Goal: Task Accomplishment & Management: Manage account settings

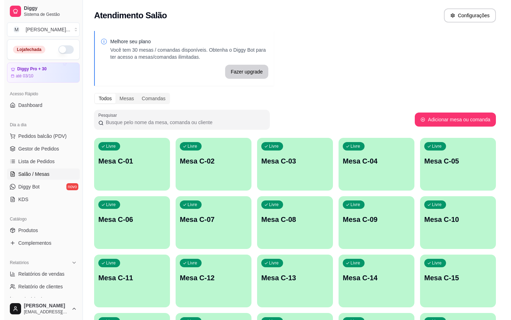
scroll to position [105, 0]
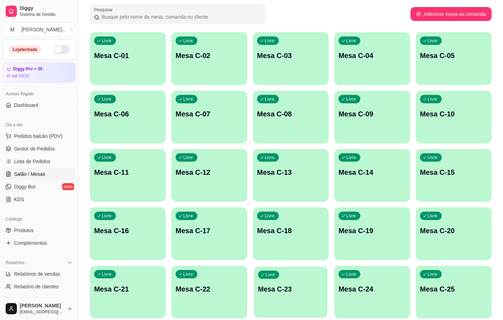
click at [286, 289] on p "Mesa C-23" at bounding box center [290, 288] width 65 height 9
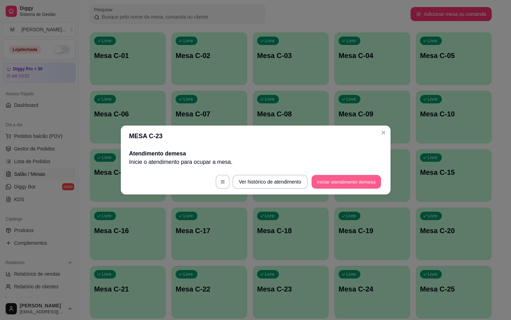
click at [331, 179] on button "Iniciar atendimento de mesa" at bounding box center [347, 182] width 70 height 14
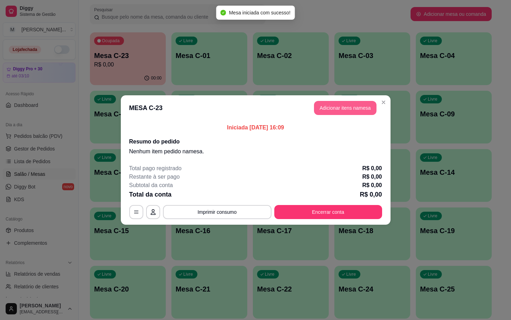
click at [350, 108] on button "Adicionar itens na mesa" at bounding box center [345, 108] width 63 height 14
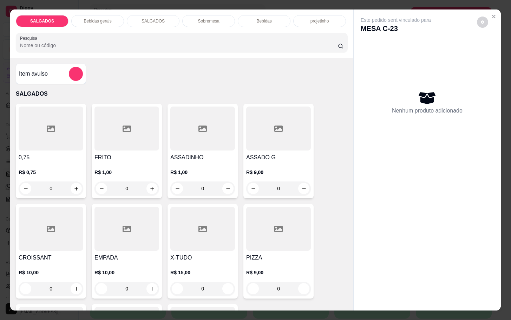
click at [124, 186] on input "0" at bounding box center [126, 188] width 39 height 14
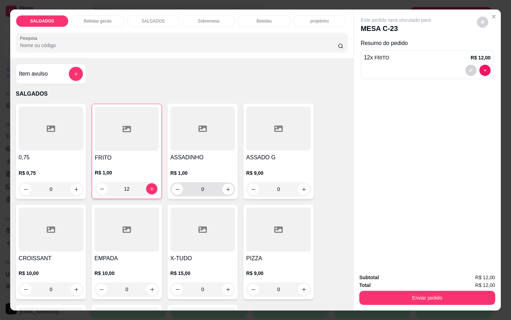
type input "12"
click at [205, 184] on input "0" at bounding box center [202, 189] width 39 height 14
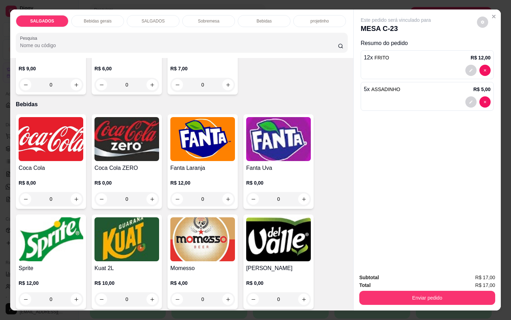
scroll to position [1213, 0]
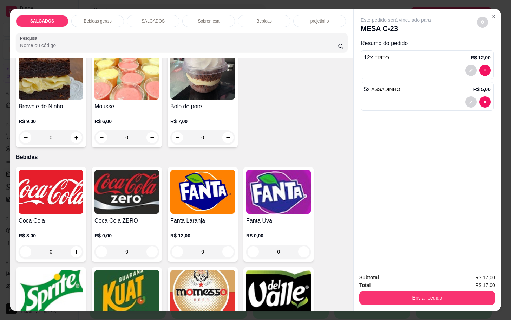
type input "5"
click at [99, 18] on p "Bebidas gerais" at bounding box center [98, 21] width 28 height 6
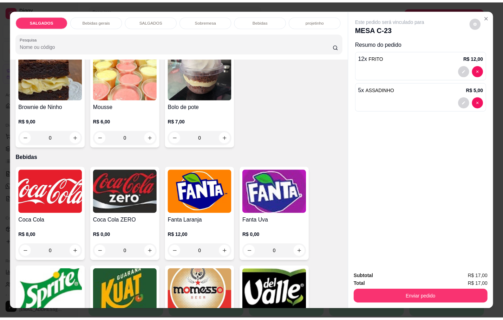
scroll to position [17, 0]
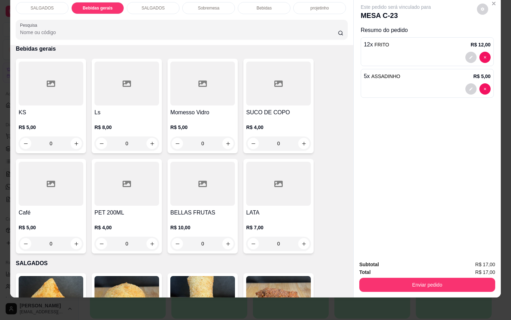
click at [56, 198] on div at bounding box center [51, 184] width 65 height 44
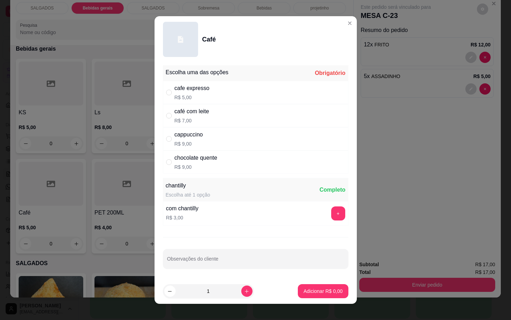
click at [298, 136] on div "cappuccino R$ 9,00" at bounding box center [256, 138] width 186 height 23
radio input "true"
click at [320, 290] on p "Adicionar R$ 9,00" at bounding box center [323, 291] width 39 height 7
type input "1"
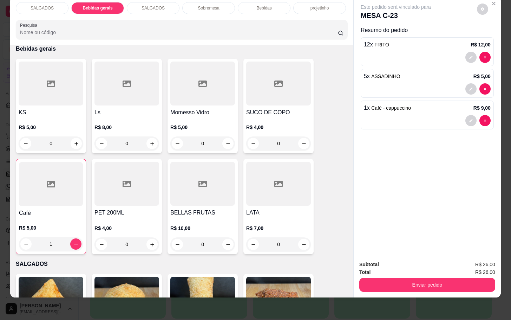
click at [277, 108] on h4 "SUCO DE COPO" at bounding box center [278, 112] width 65 height 8
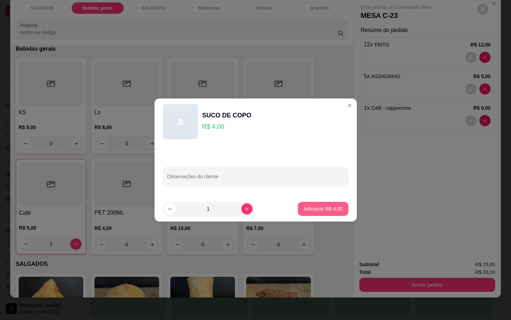
click at [314, 209] on p "Adicionar R$ 4,00" at bounding box center [323, 208] width 39 height 7
type input "1"
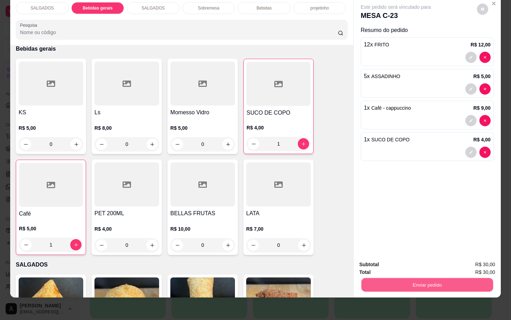
click at [426, 278] on button "Enviar pedido" at bounding box center [428, 285] width 132 height 14
click at [436, 253] on button "Não registrar e enviar pedido" at bounding box center [403, 259] width 73 height 13
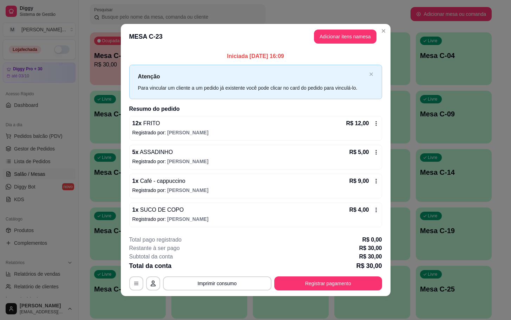
click at [334, 276] on div "**********" at bounding box center [255, 263] width 253 height 55
click at [335, 286] on button "Registrar pagamento" at bounding box center [329, 283] width 108 height 14
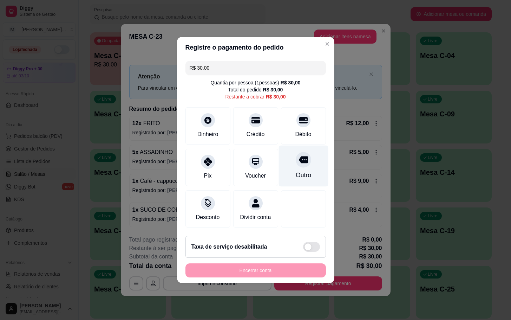
click at [299, 155] on icon at bounding box center [303, 159] width 9 height 9
type input "R$ 0,00"
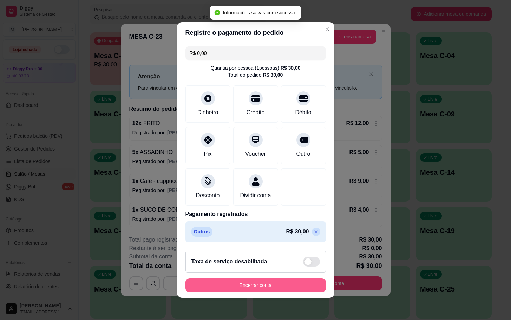
click at [269, 286] on button "Encerrar conta" at bounding box center [256, 285] width 141 height 14
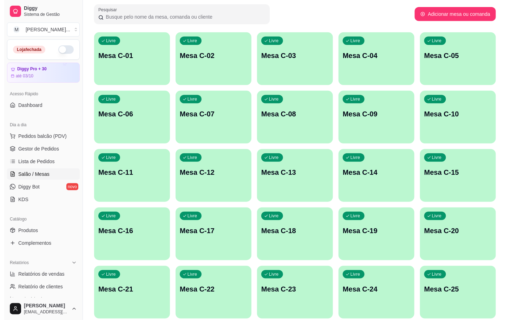
scroll to position [191, 0]
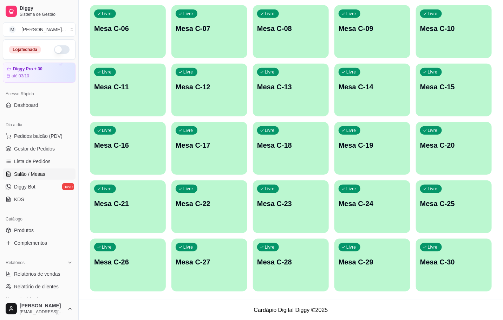
click at [276, 272] on div "Livre Mesa C-28" at bounding box center [291, 261] width 76 height 44
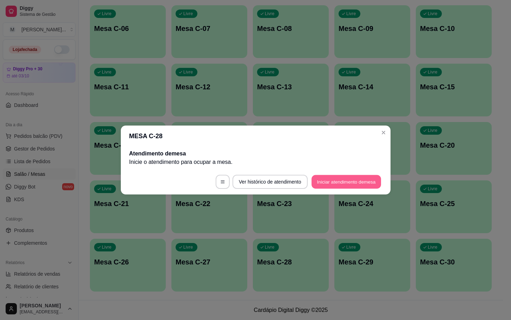
click at [326, 187] on button "Iniciar atendimento de mesa" at bounding box center [347, 182] width 70 height 14
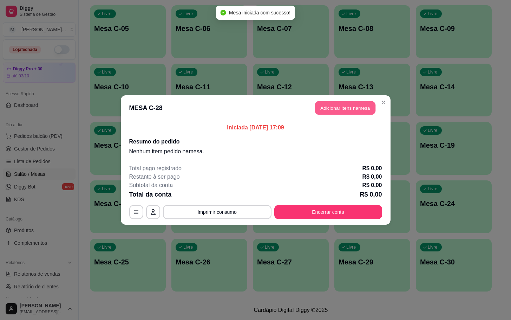
click at [332, 109] on button "Adicionar itens na mesa" at bounding box center [345, 108] width 60 height 14
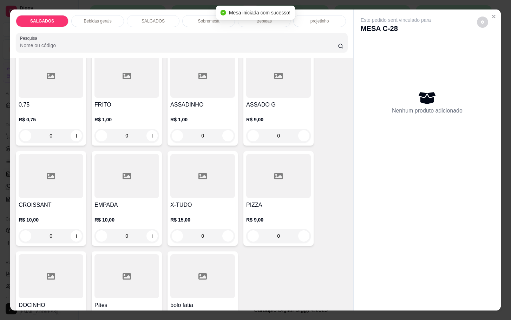
scroll to position [0, 0]
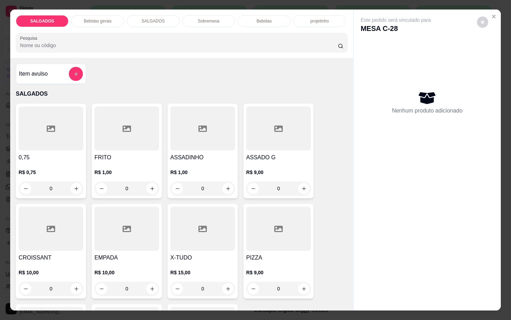
click at [127, 185] on input "0" at bounding box center [126, 188] width 39 height 14
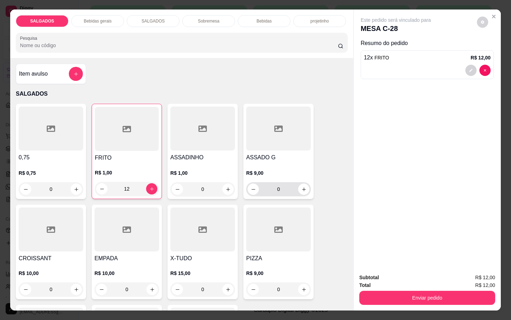
type input "12"
click at [286, 189] on input "0" at bounding box center [278, 189] width 39 height 14
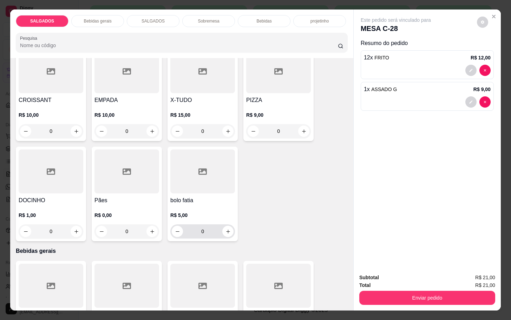
scroll to position [369, 0]
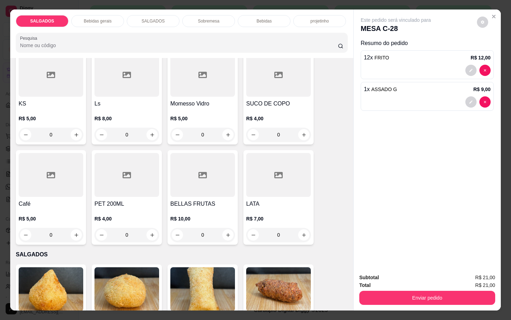
type input "1"
click at [106, 18] on p "Bebidas gerais" at bounding box center [98, 21] width 28 height 6
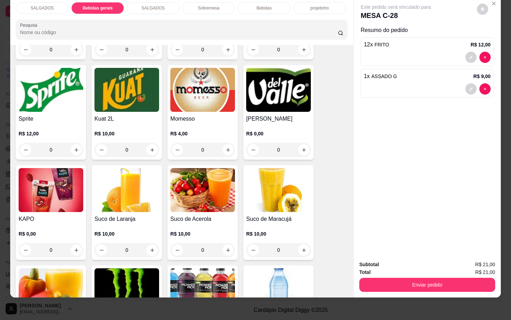
scroll to position [1455, 0]
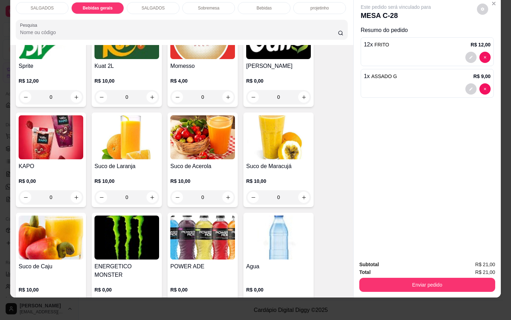
click at [70, 190] on div "0" at bounding box center [51, 197] width 65 height 14
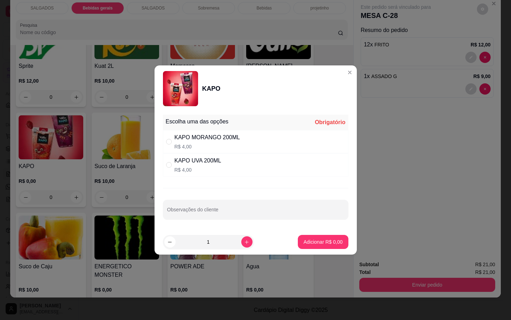
click at [247, 144] on div "KAPO MORANGO 200ML R$ 4,00" at bounding box center [256, 141] width 186 height 23
radio input "true"
click at [301, 238] on button "Adicionar R$ 4,00" at bounding box center [323, 242] width 50 height 14
type input "1"
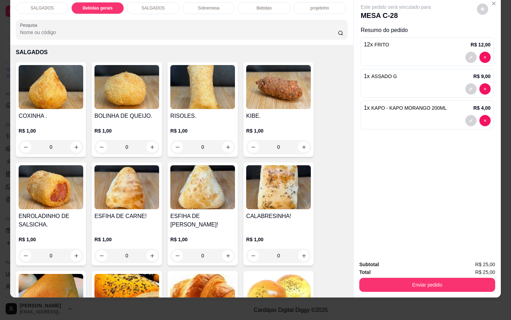
scroll to position [0, 0]
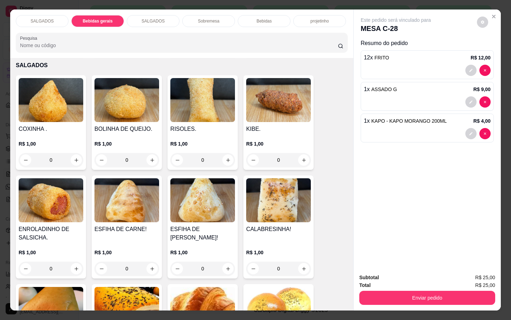
click at [45, 18] on p "SALGADOS" at bounding box center [42, 21] width 23 height 6
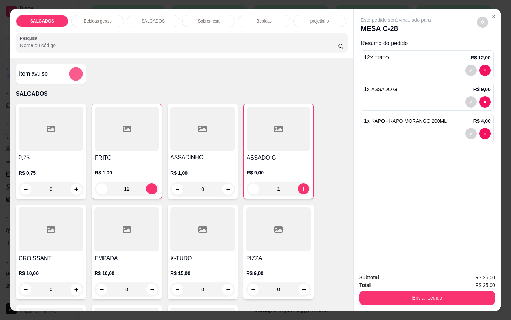
click at [77, 73] on button "add-separate-item" at bounding box center [76, 74] width 14 height 14
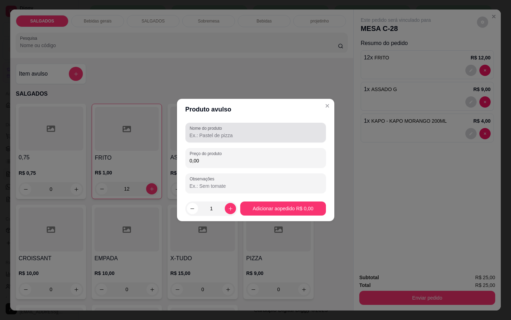
click at [240, 132] on input "Nome do produto" at bounding box center [256, 135] width 132 height 7
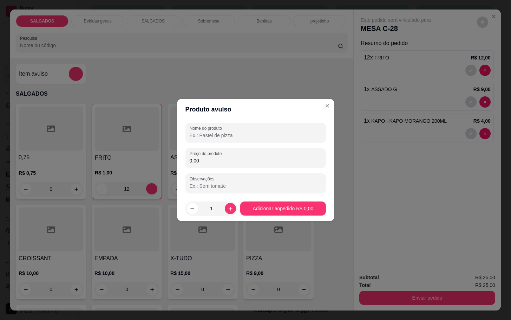
click at [256, 140] on div "Nome do produto" at bounding box center [256, 133] width 141 height 20
click at [252, 134] on input "Nome do produto" at bounding box center [256, 135] width 132 height 7
type input "TUBAINA"
click at [205, 163] on input "0,00" at bounding box center [256, 160] width 132 height 7
type input "5,00"
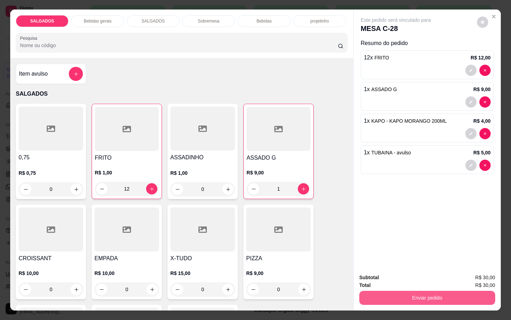
click at [384, 291] on button "Enviar pedido" at bounding box center [428, 298] width 136 height 14
click at [423, 278] on button "Não registrar e enviar pedido" at bounding box center [403, 276] width 73 height 13
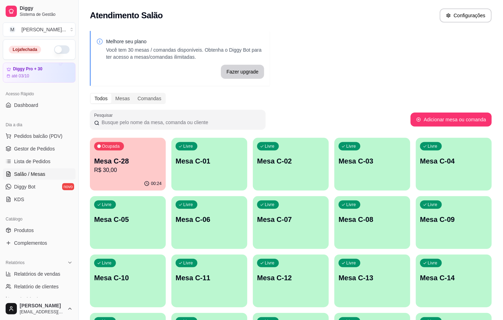
click at [151, 176] on button "Ocupada Mesa C-28 R$ 30,00 00:24" at bounding box center [128, 164] width 76 height 53
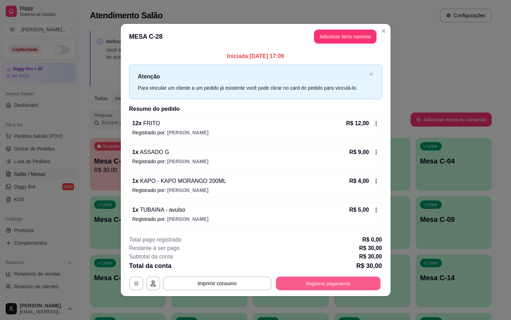
click at [352, 284] on button "Registrar pagamento" at bounding box center [328, 283] width 105 height 14
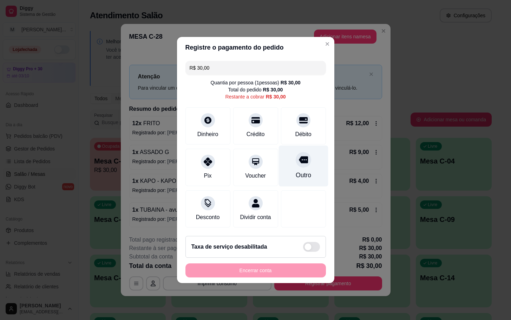
click at [279, 168] on div "Outro" at bounding box center [304, 166] width 50 height 41
type input "R$ 0,00"
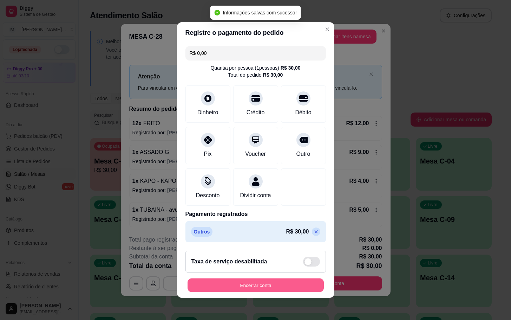
click at [280, 292] on button "Encerrar conta" at bounding box center [256, 285] width 136 height 14
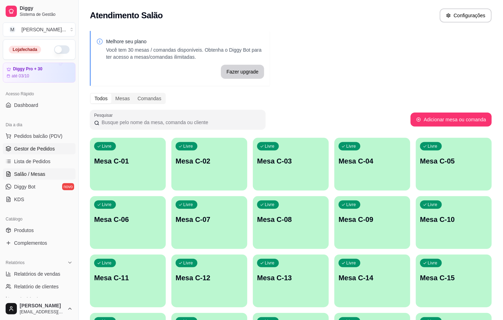
click at [28, 146] on span "Gestor de Pedidos" at bounding box center [34, 148] width 41 height 7
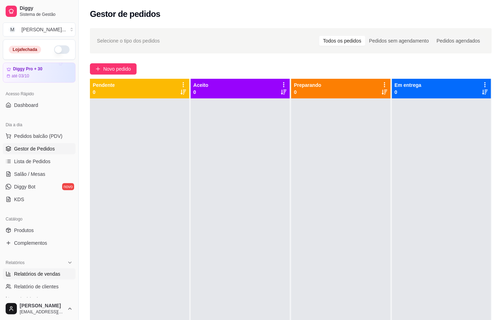
click at [34, 270] on span "Relatórios de vendas" at bounding box center [37, 273] width 46 height 7
select select "ALL"
select select "0"
